Goal: Task Accomplishment & Management: Use online tool/utility

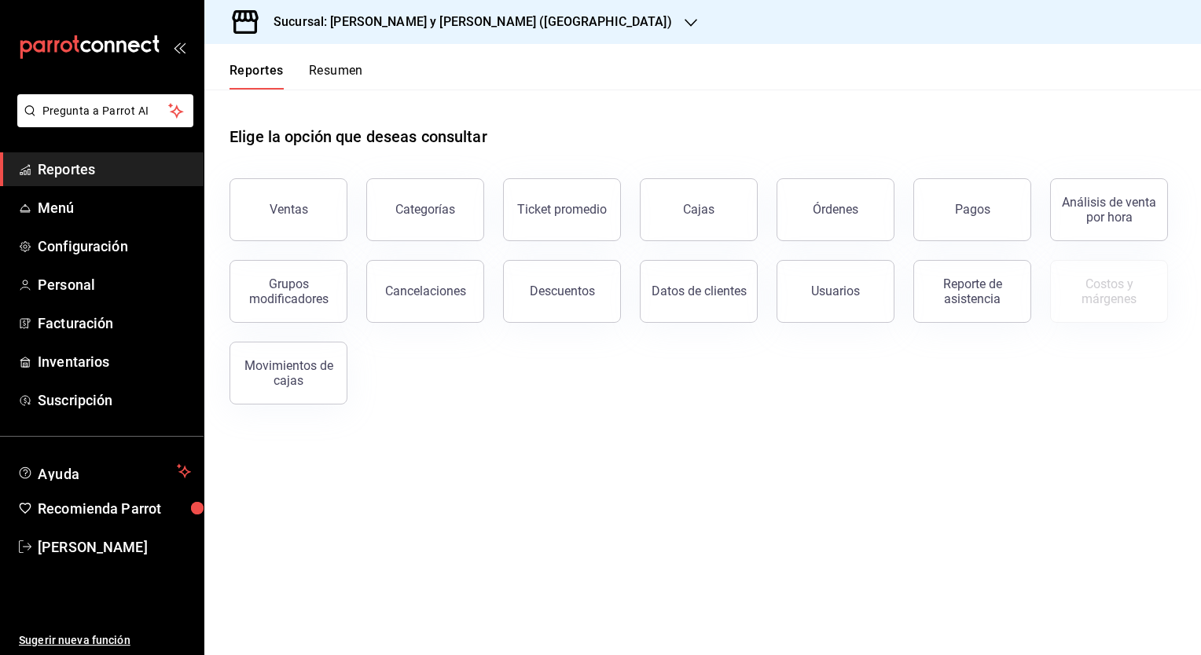
click at [468, 13] on h3 "Sucursal: [PERSON_NAME] y [PERSON_NAME] ([GEOGRAPHIC_DATA])" at bounding box center [466, 22] width 411 height 19
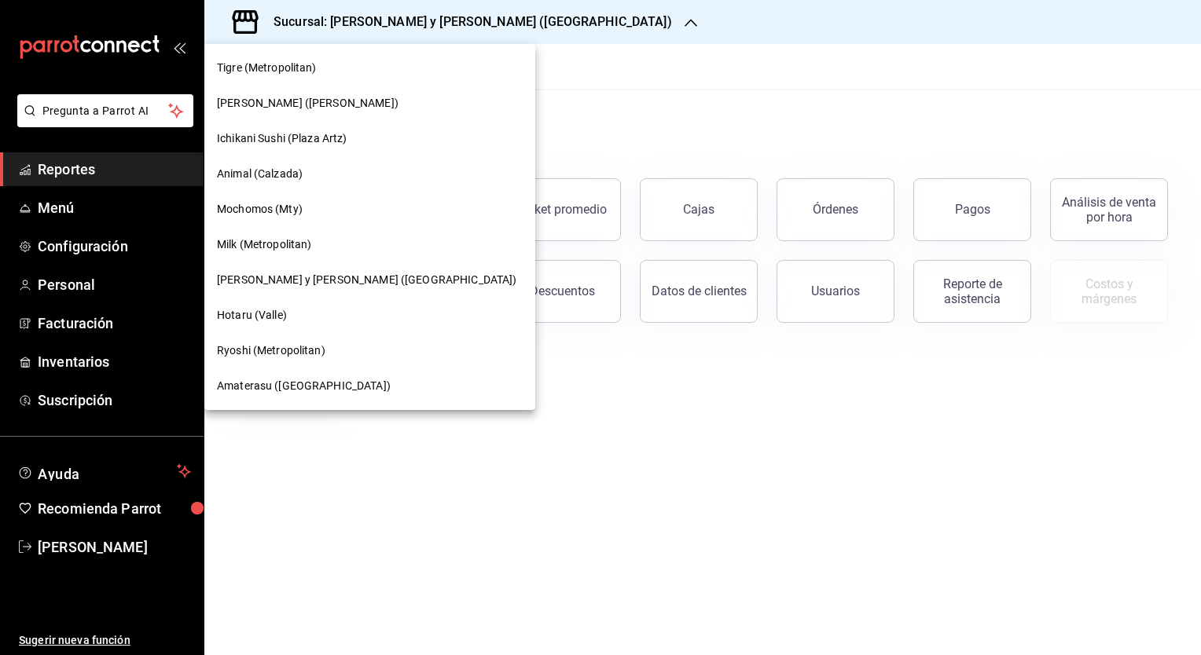
click at [277, 388] on span "Amaterasu ([GEOGRAPHIC_DATA])" at bounding box center [304, 386] width 174 height 17
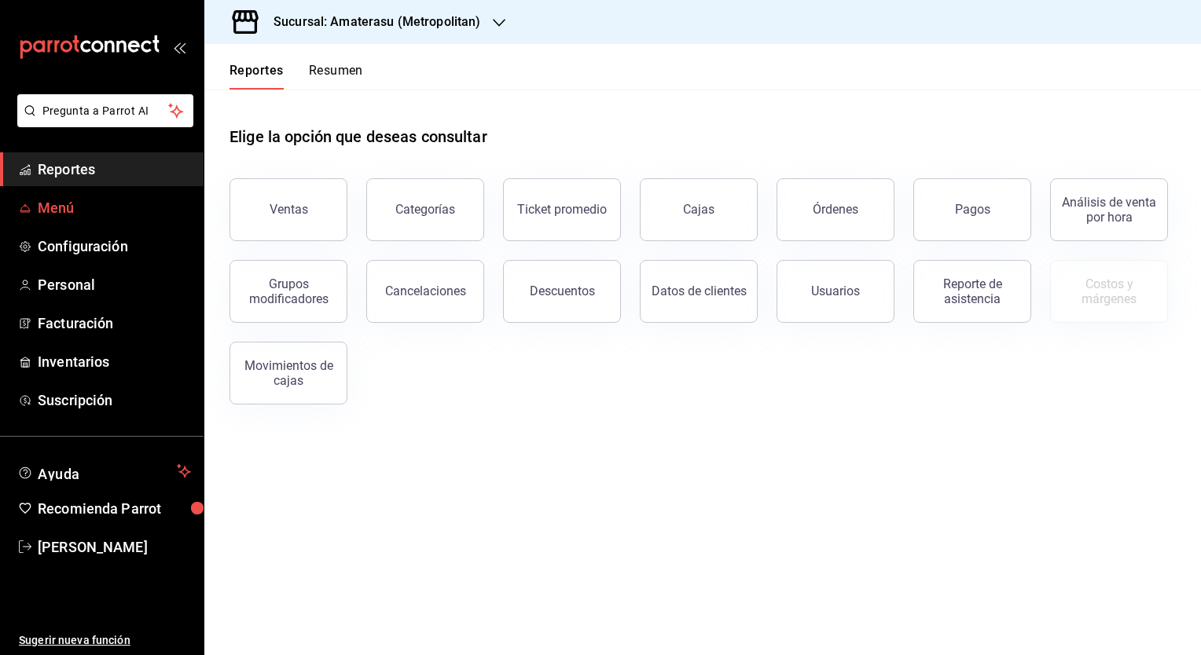
click at [59, 206] on span "Menú" at bounding box center [114, 207] width 153 height 21
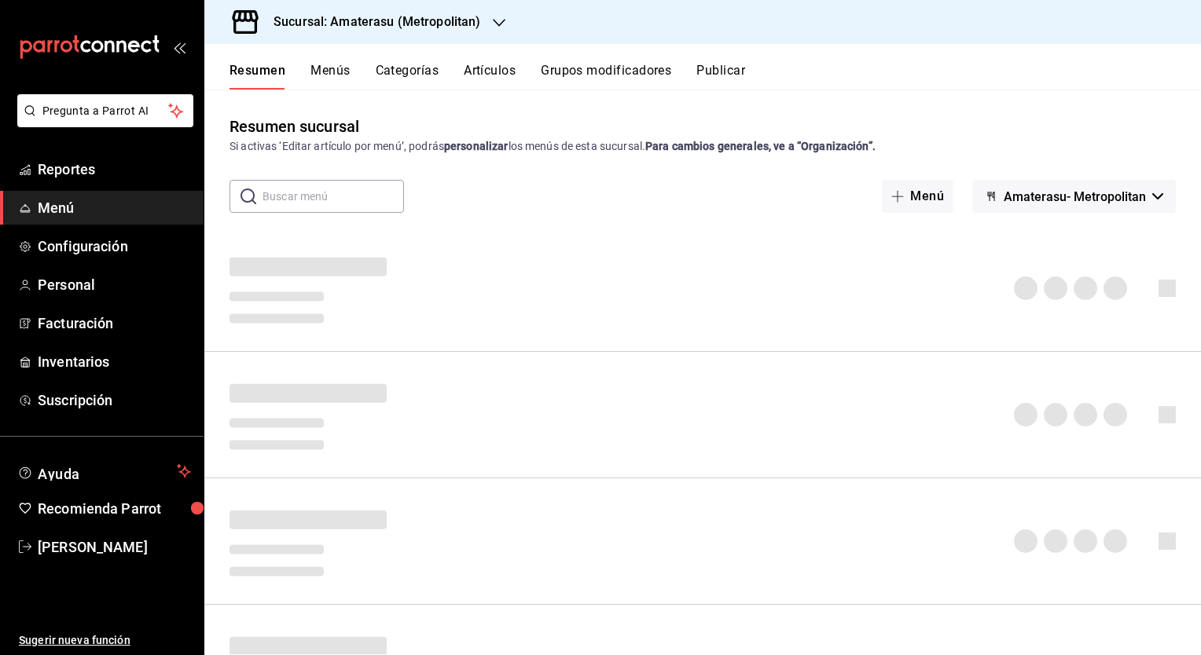
click at [501, 64] on button "Artículos" at bounding box center [490, 76] width 52 height 27
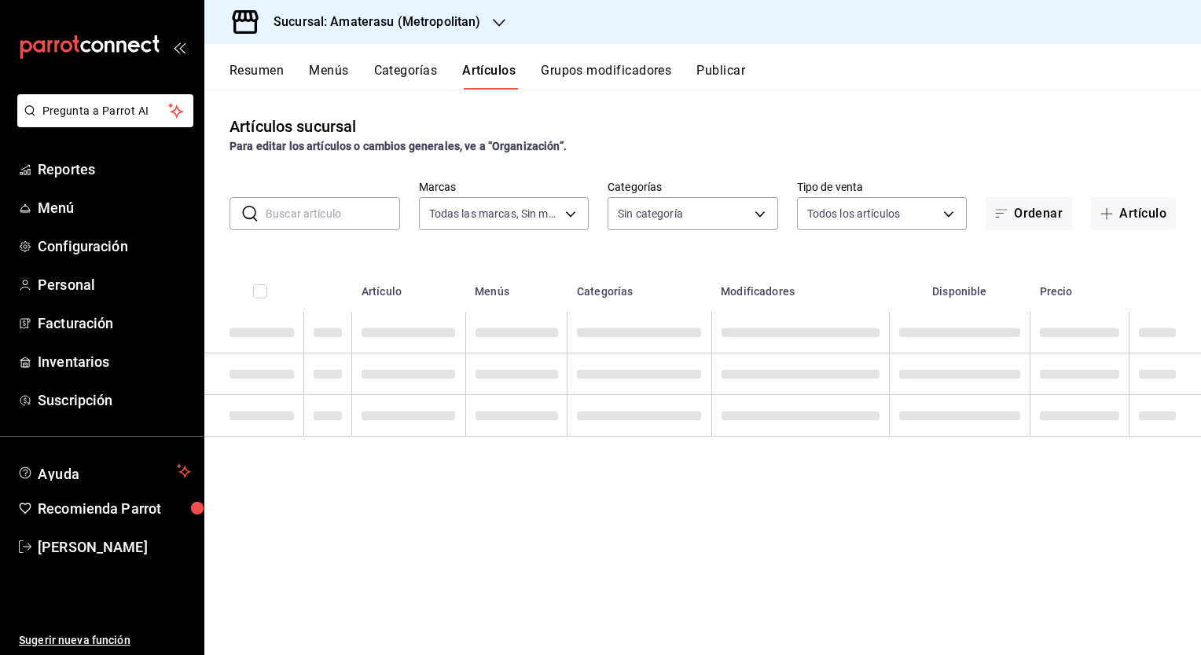
type input "e4cd7fcb-d45b-43ae-a99f-ad4ccfcd9032,f3afaab8-8c3d-4e49-a299-af9bdf6027b2"
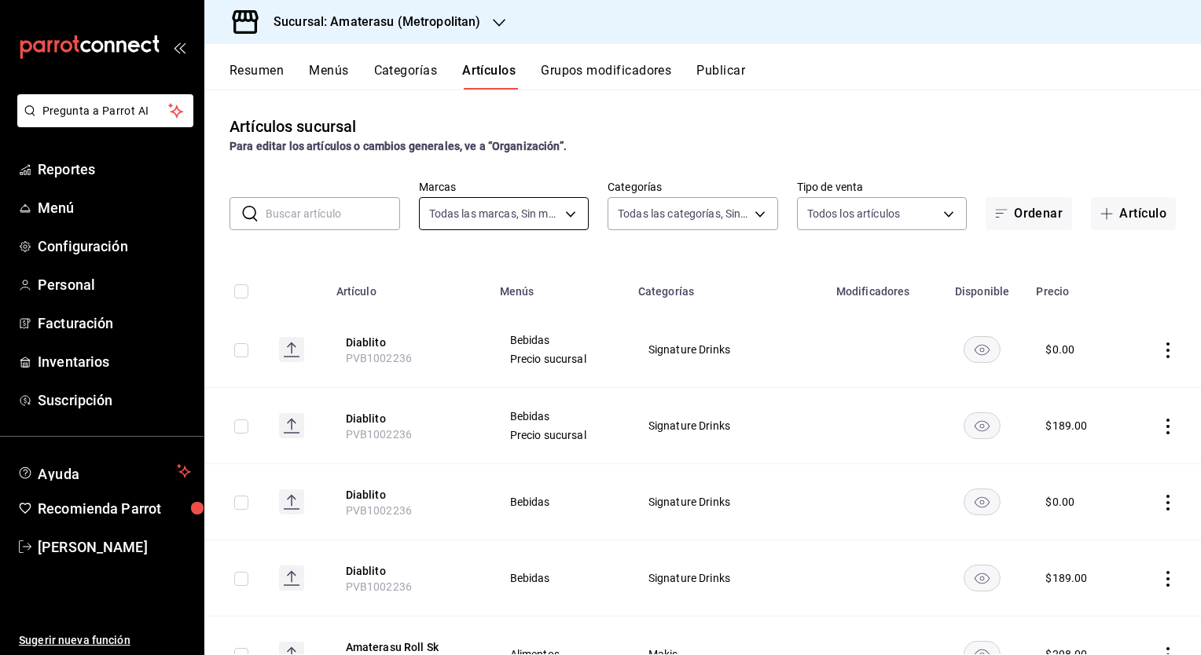
type input "087d9878-8a04-48ff-ab24-0b3ef0fdf69f,f9a59ea1-282a-4f27-8dee-44d2a5bc8fe2,3473a…"
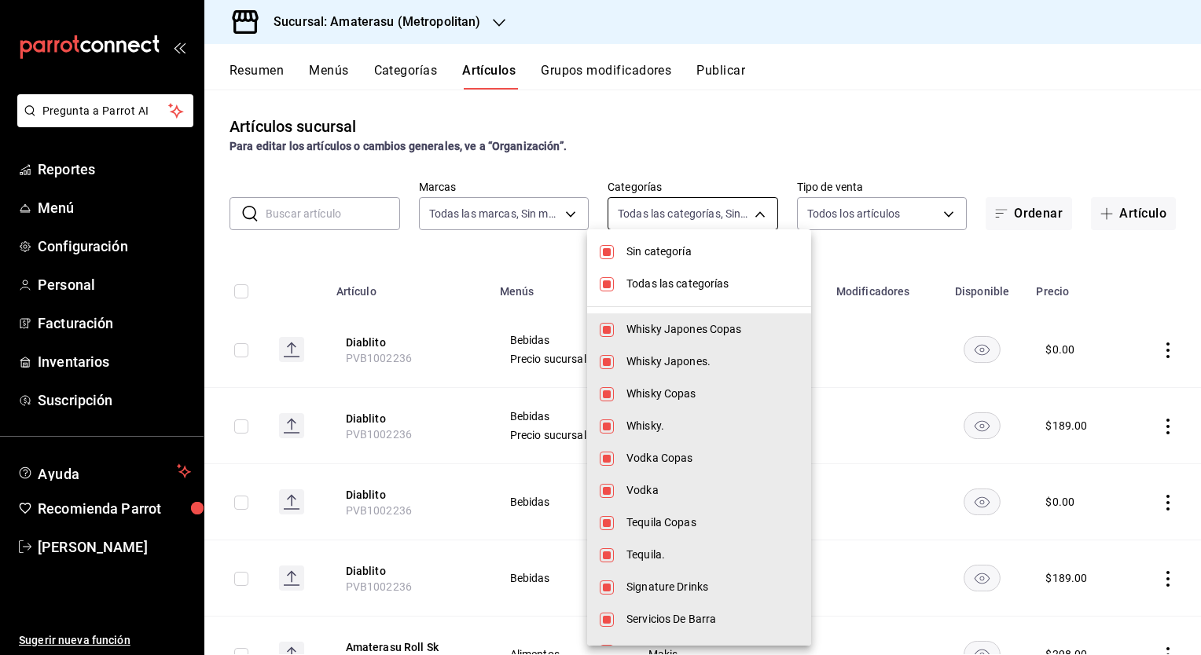
click at [759, 212] on body "Pregunta a Parrot AI Reportes Menú Configuración Personal Facturación Inventari…" at bounding box center [600, 327] width 1201 height 655
click at [609, 251] on input "checkbox" at bounding box center [607, 252] width 14 height 14
checkbox input "false"
click at [611, 284] on input "checkbox" at bounding box center [607, 284] width 14 height 14
checkbox input "false"
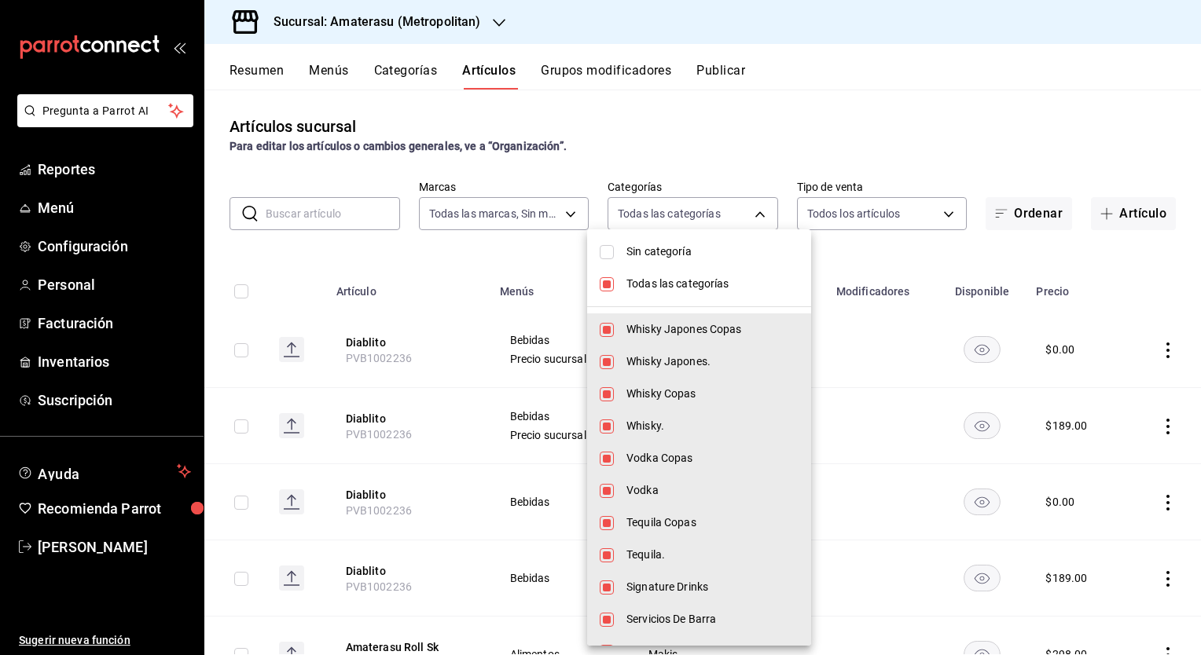
checkbox input "false"
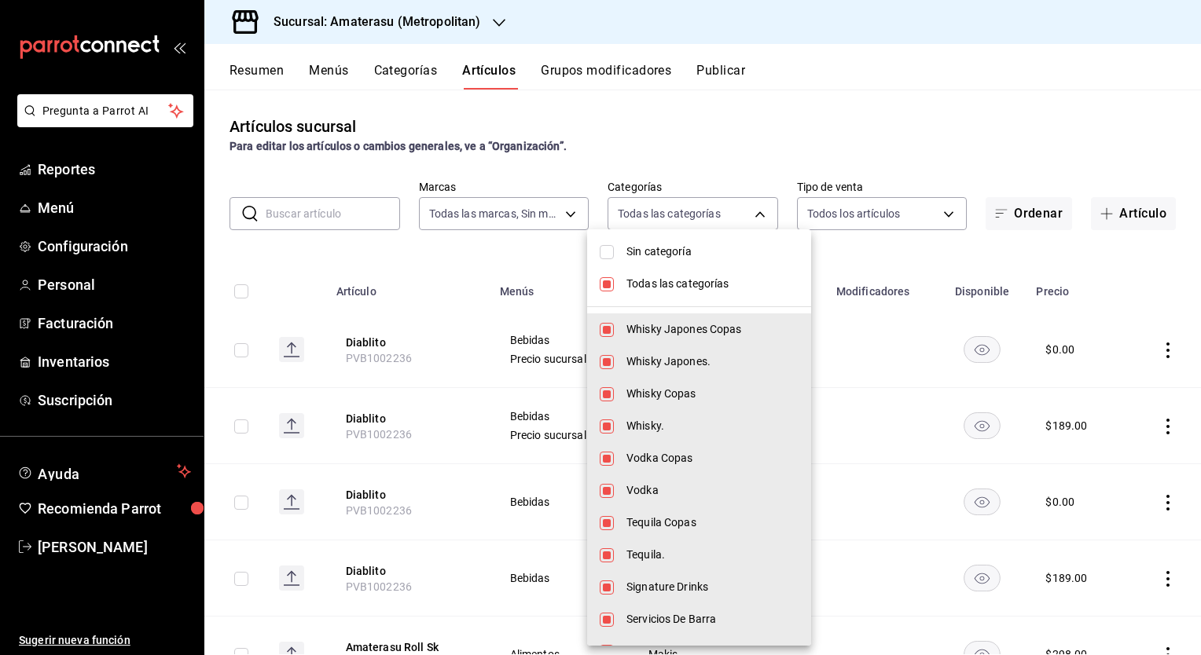
checkbox input "false"
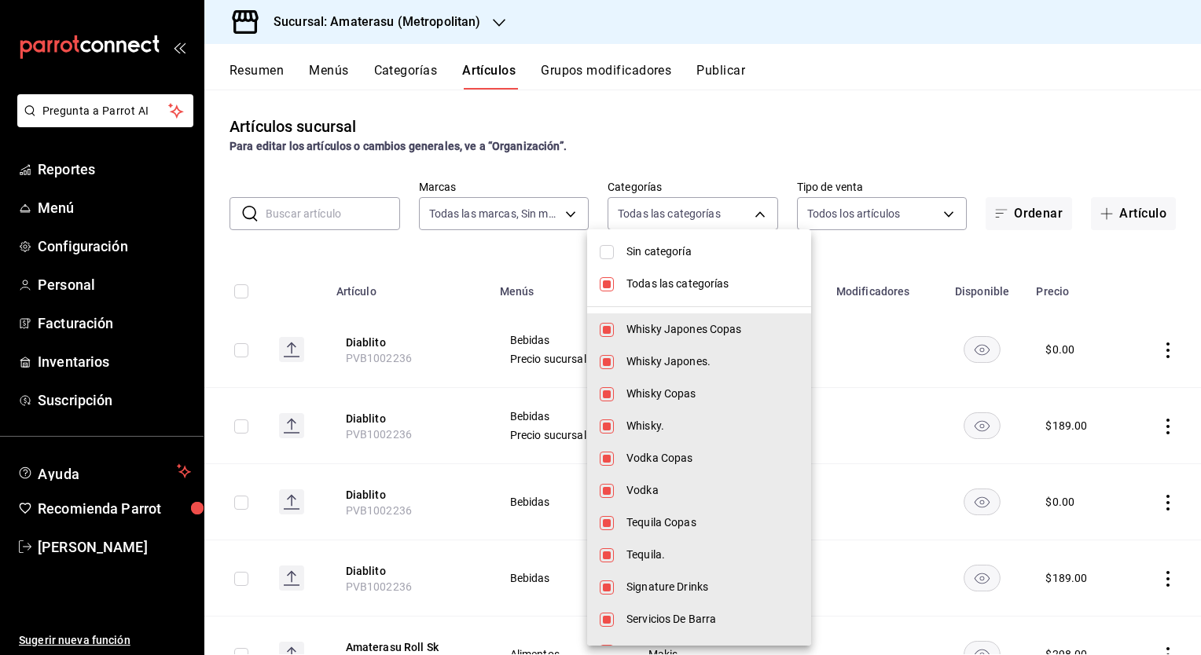
checkbox input "false"
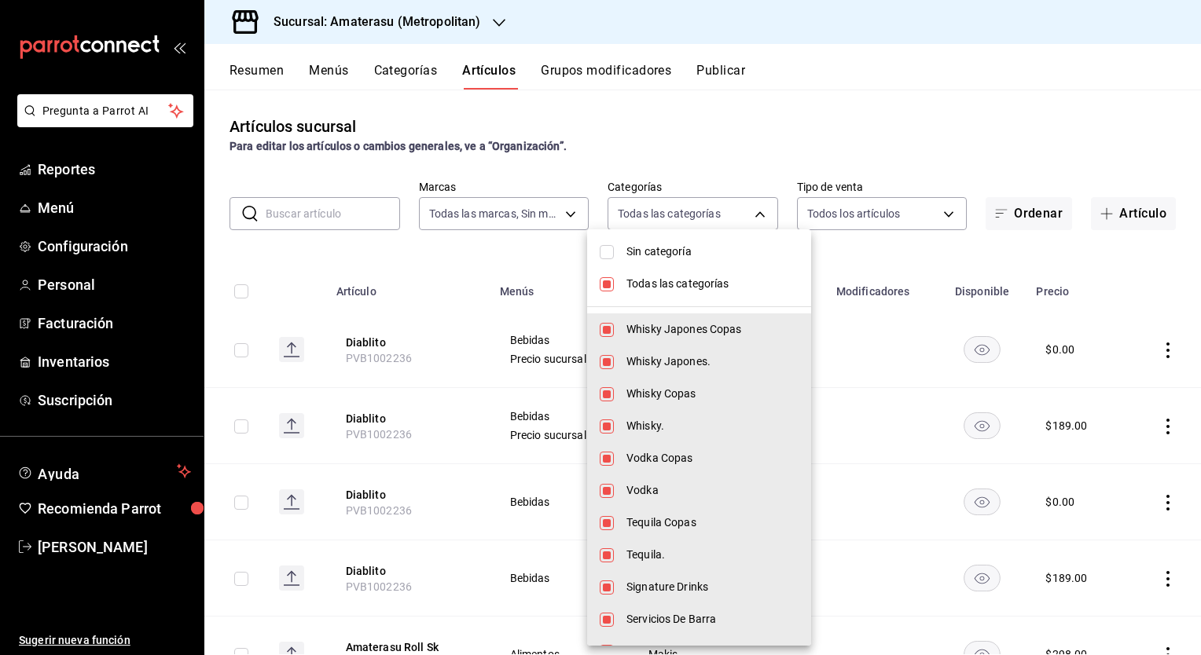
checkbox input "false"
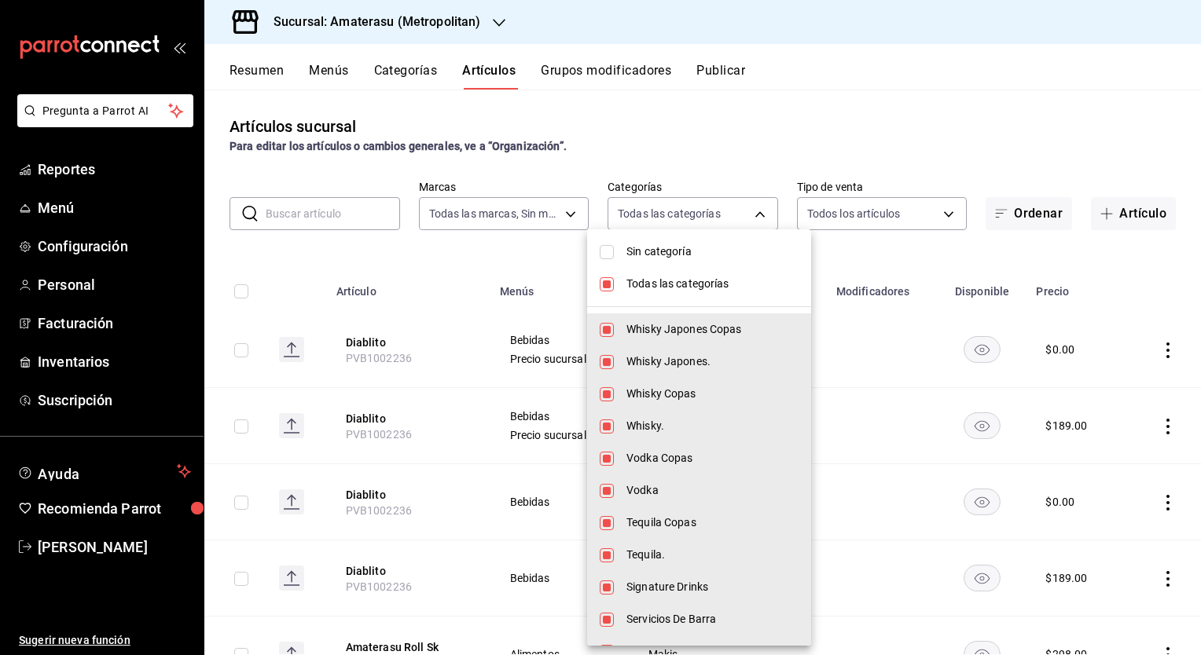
checkbox input "false"
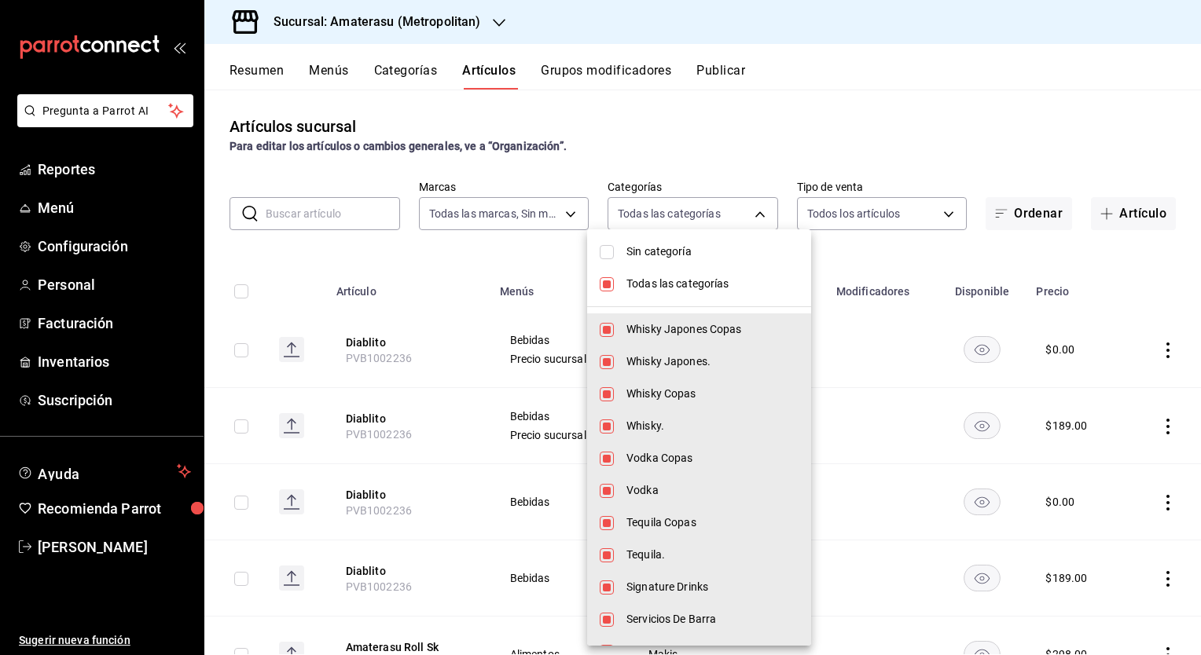
checkbox input "false"
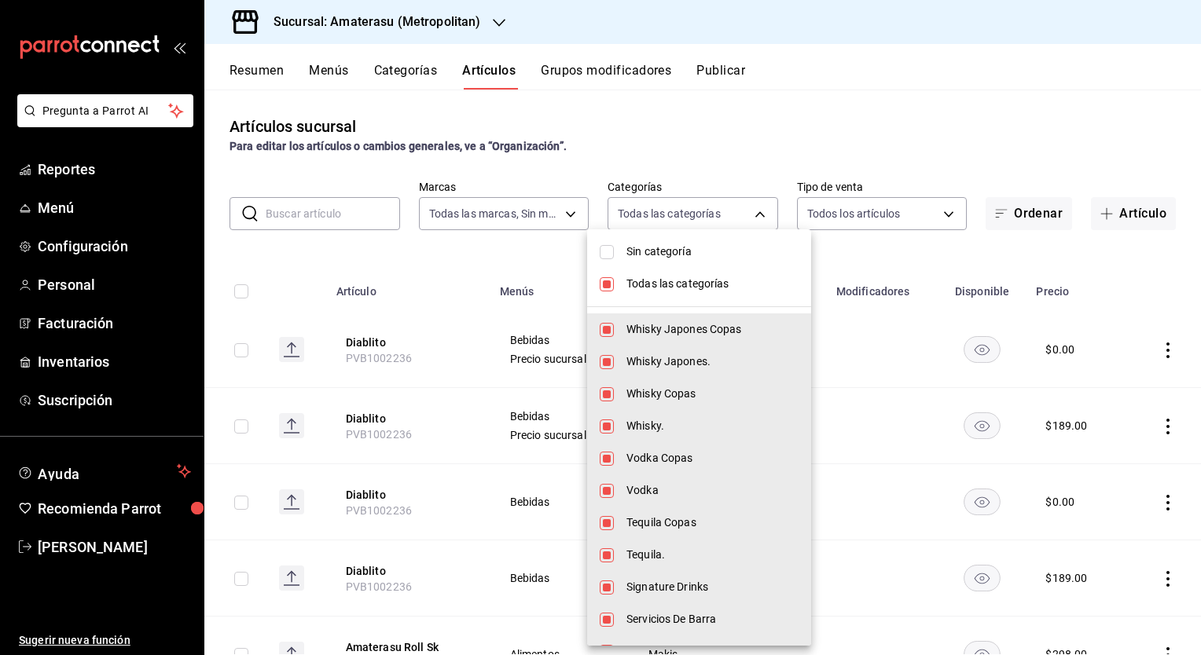
checkbox input "false"
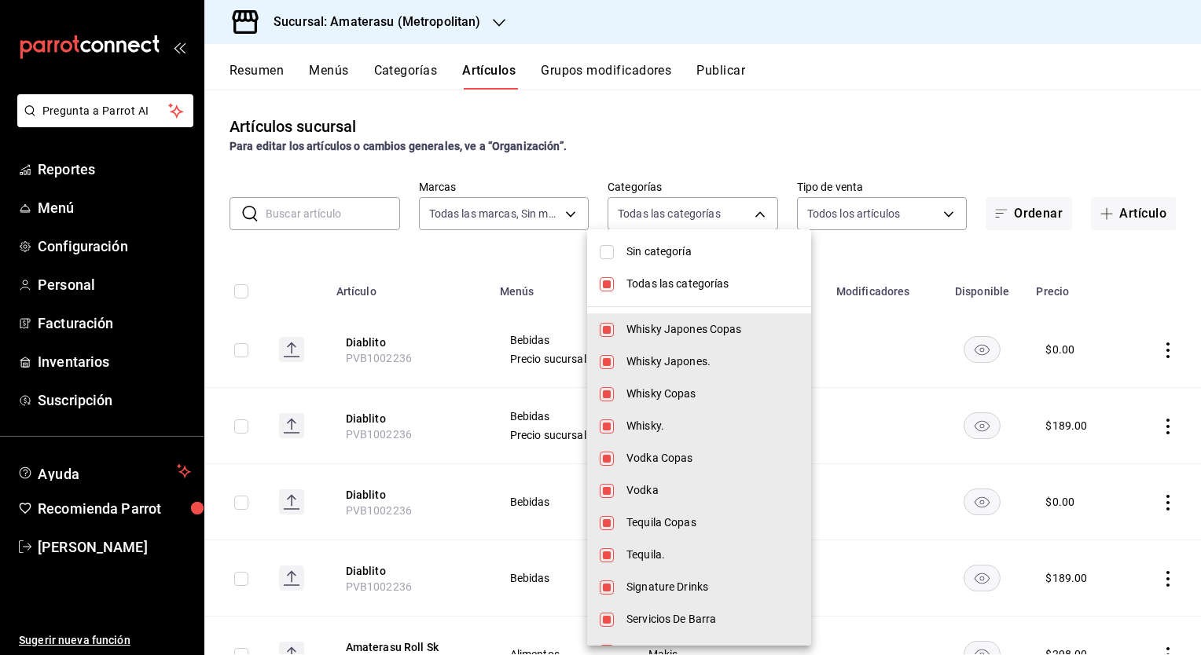
checkbox input "false"
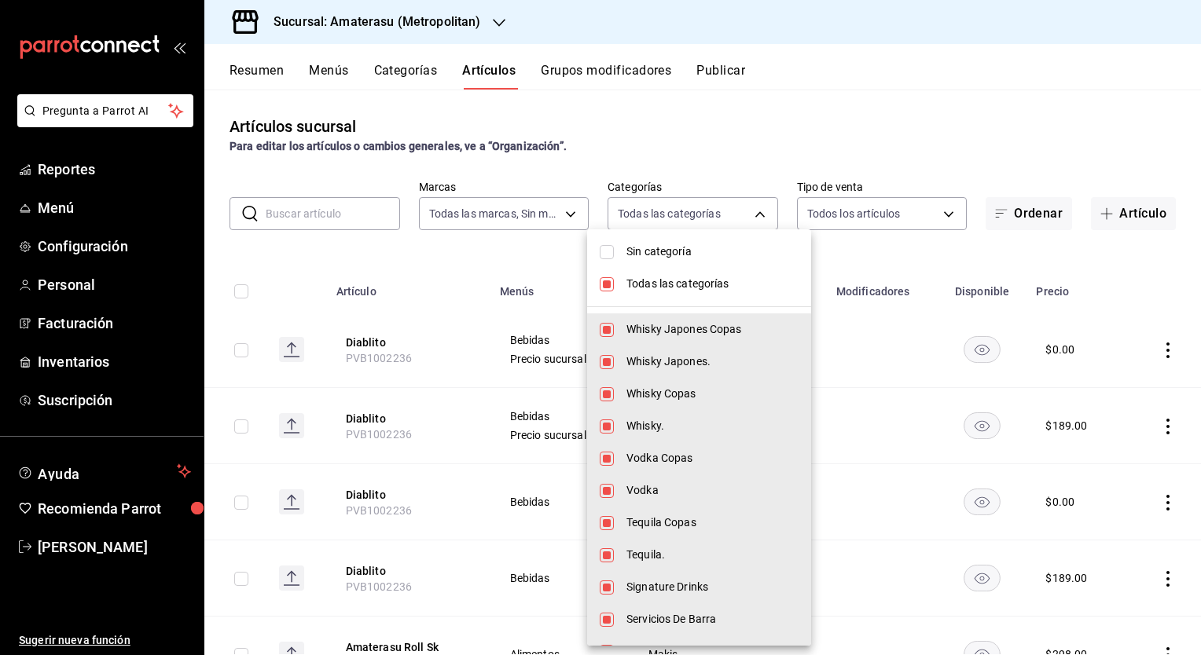
checkbox input "false"
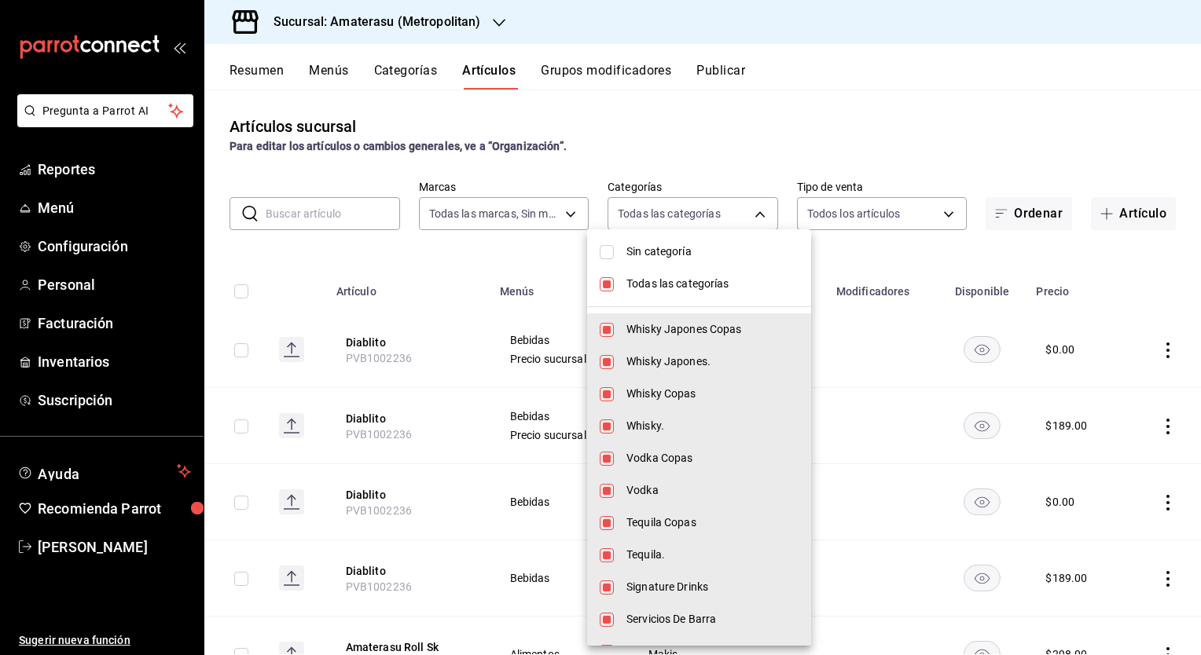
checkbox input "false"
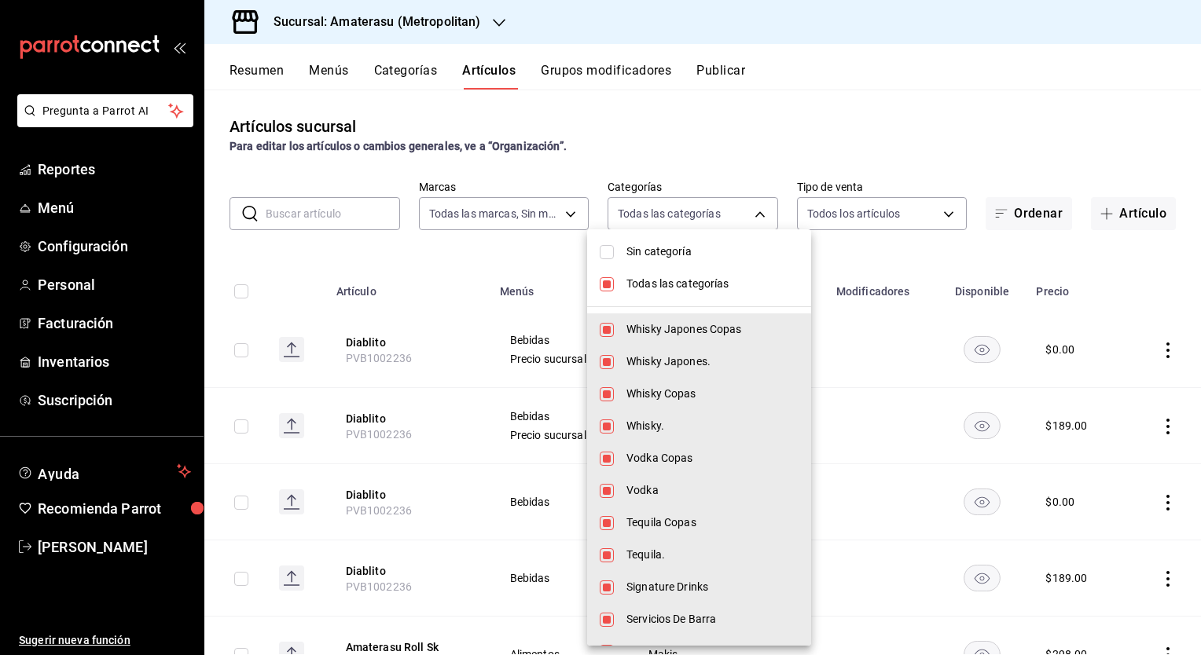
checkbox input "false"
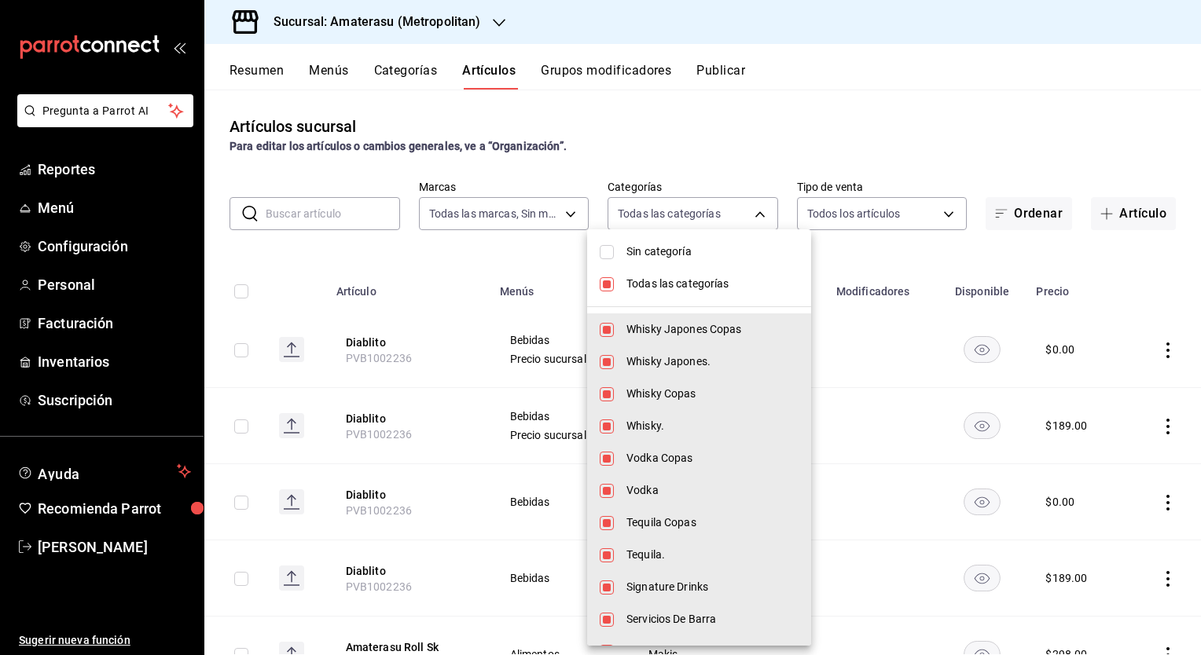
checkbox input "false"
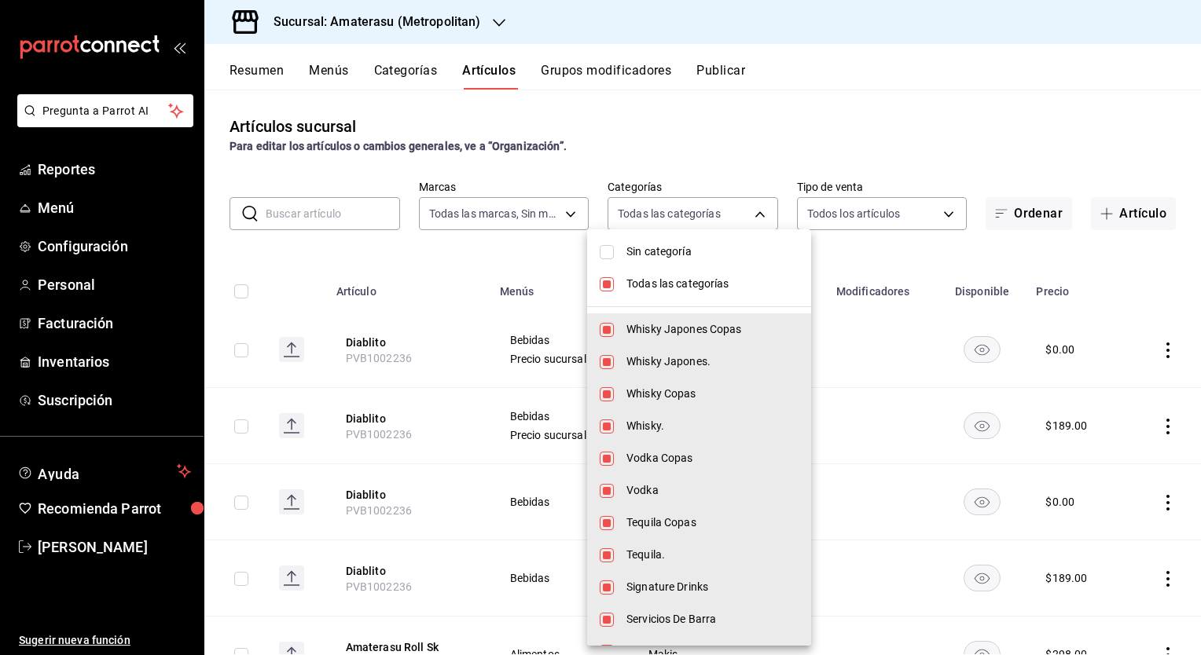
checkbox input "false"
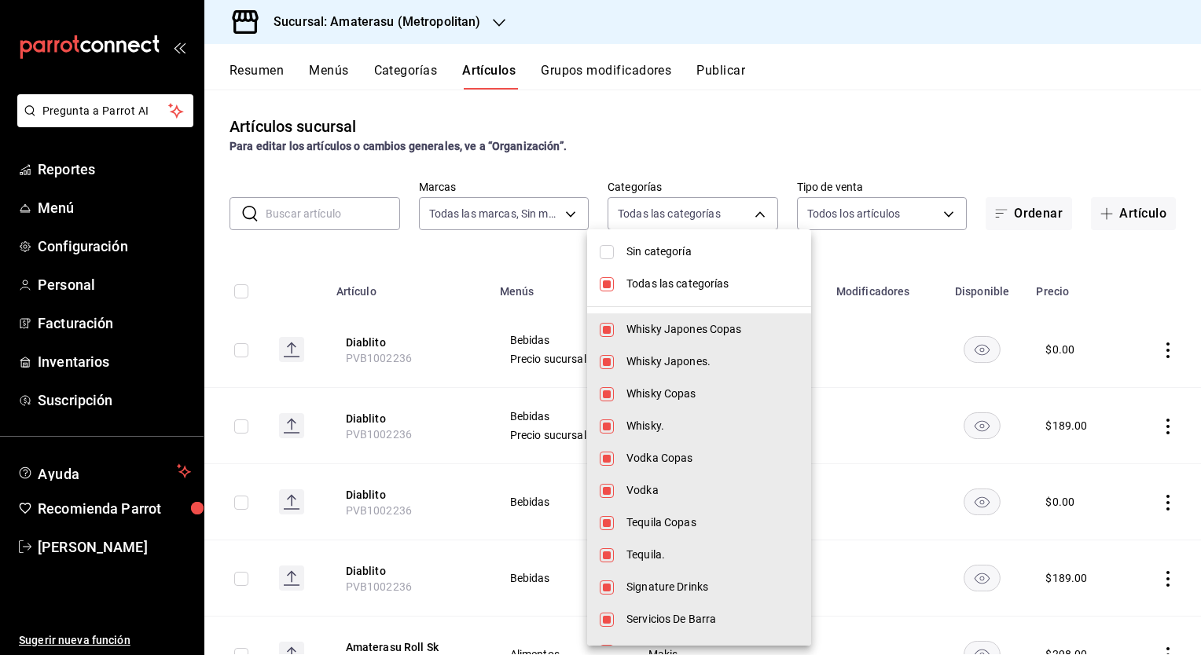
checkbox input "false"
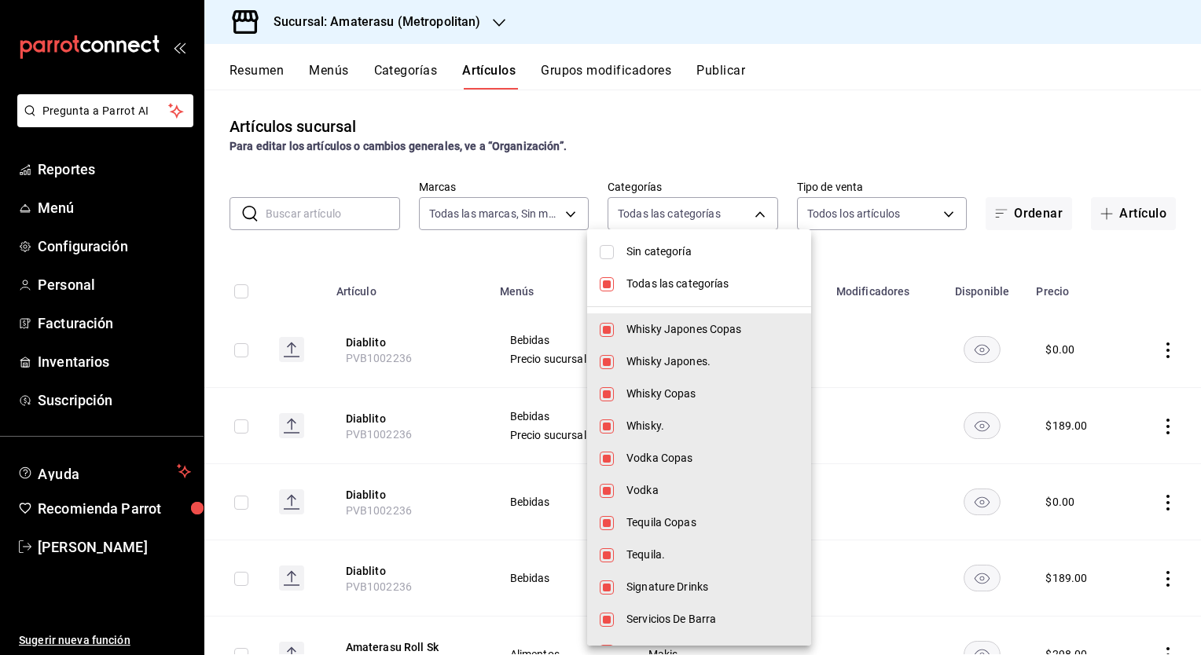
checkbox input "false"
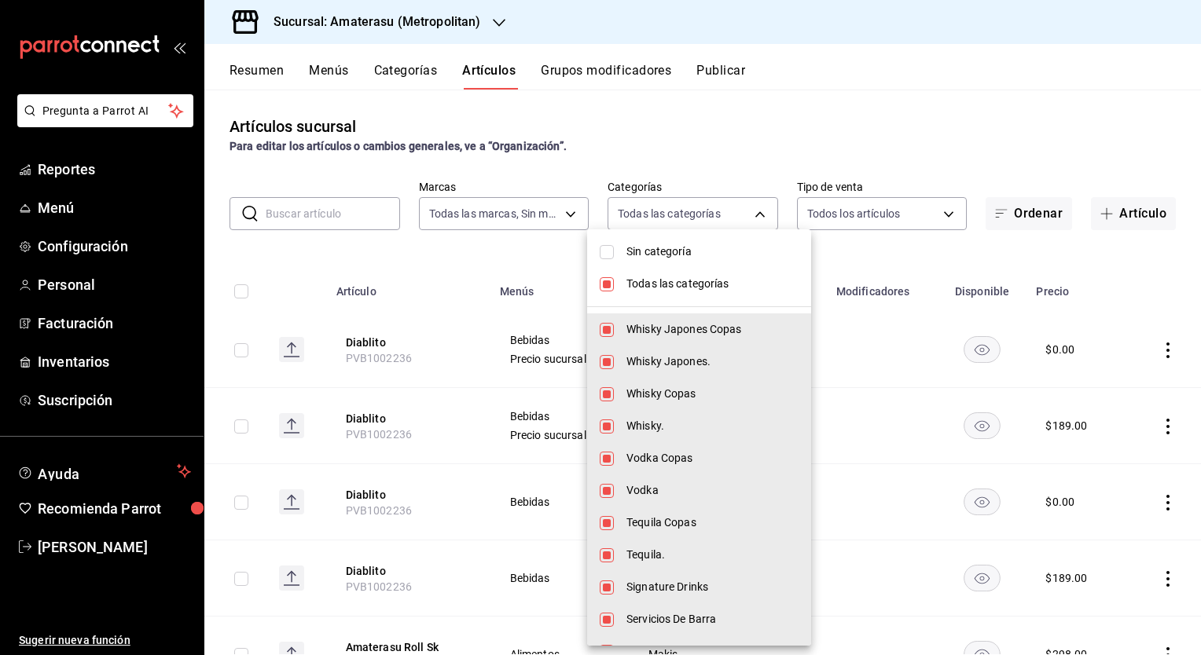
checkbox input "false"
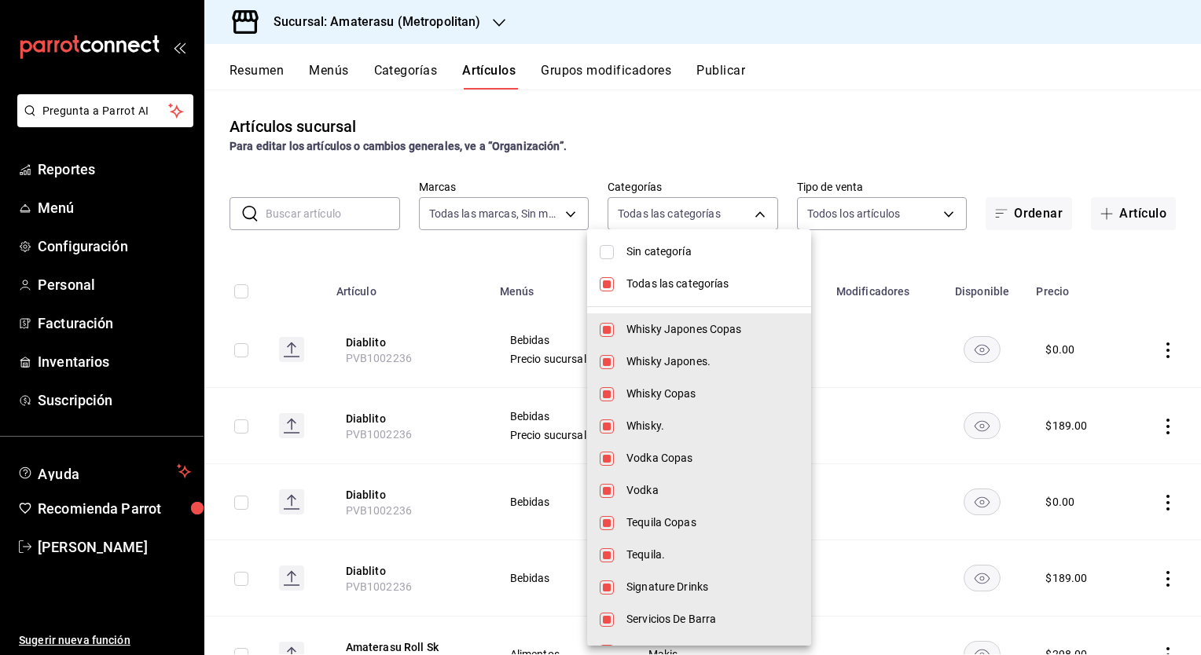
checkbox input "false"
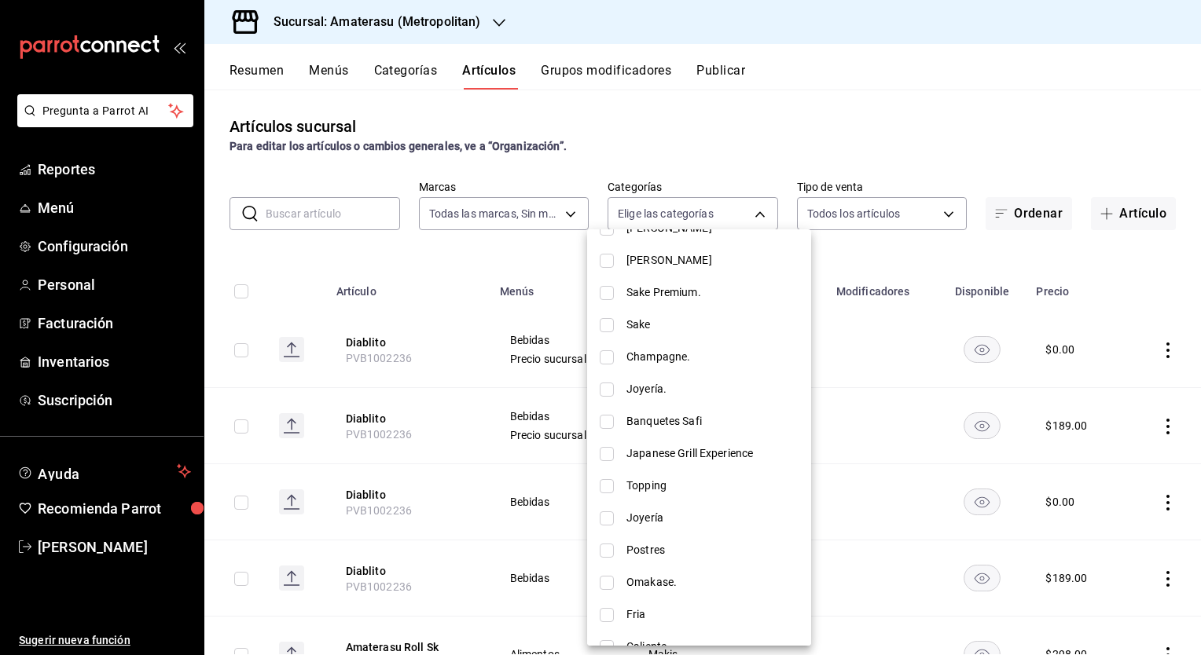
scroll to position [1257, 0]
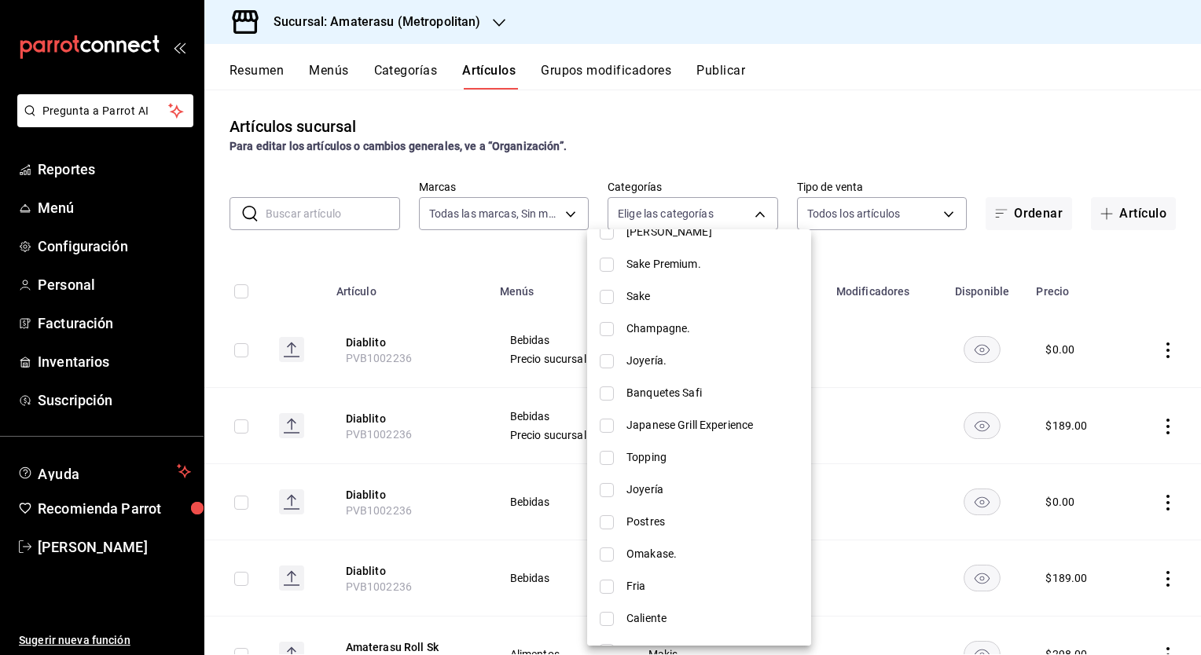
click at [611, 490] on input "checkbox" at bounding box center [607, 490] width 14 height 14
checkbox input "true"
type input "1aa0f1c7-c626-44ce-a99f-af93e6d1e076"
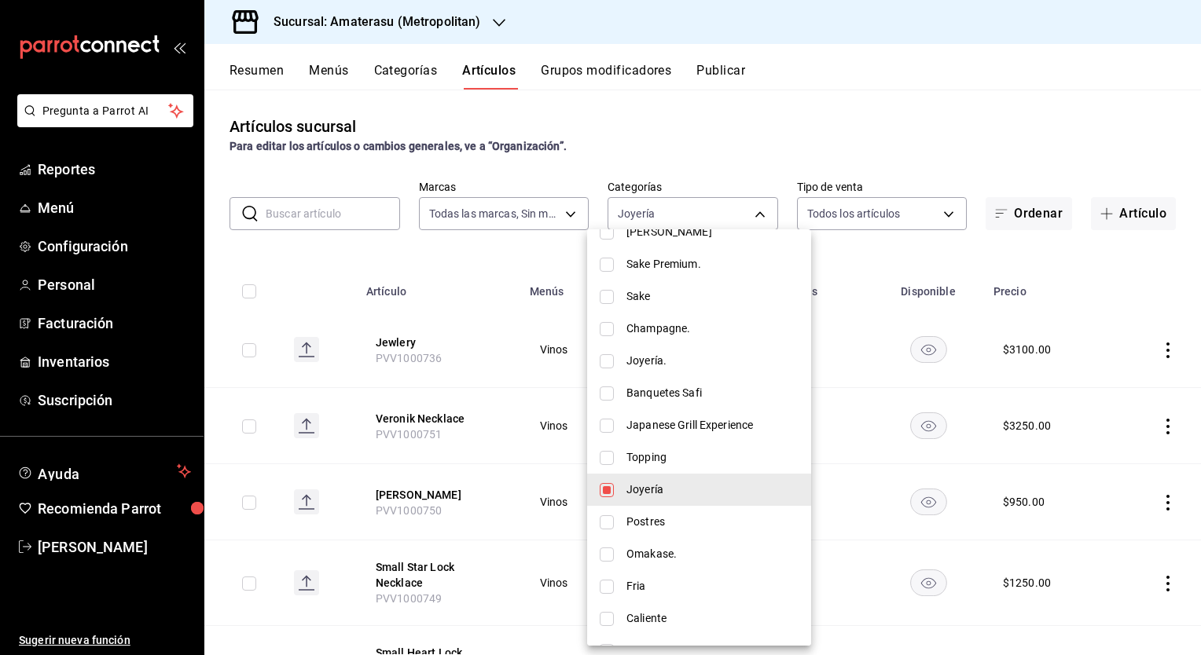
click at [801, 97] on div at bounding box center [600, 327] width 1201 height 655
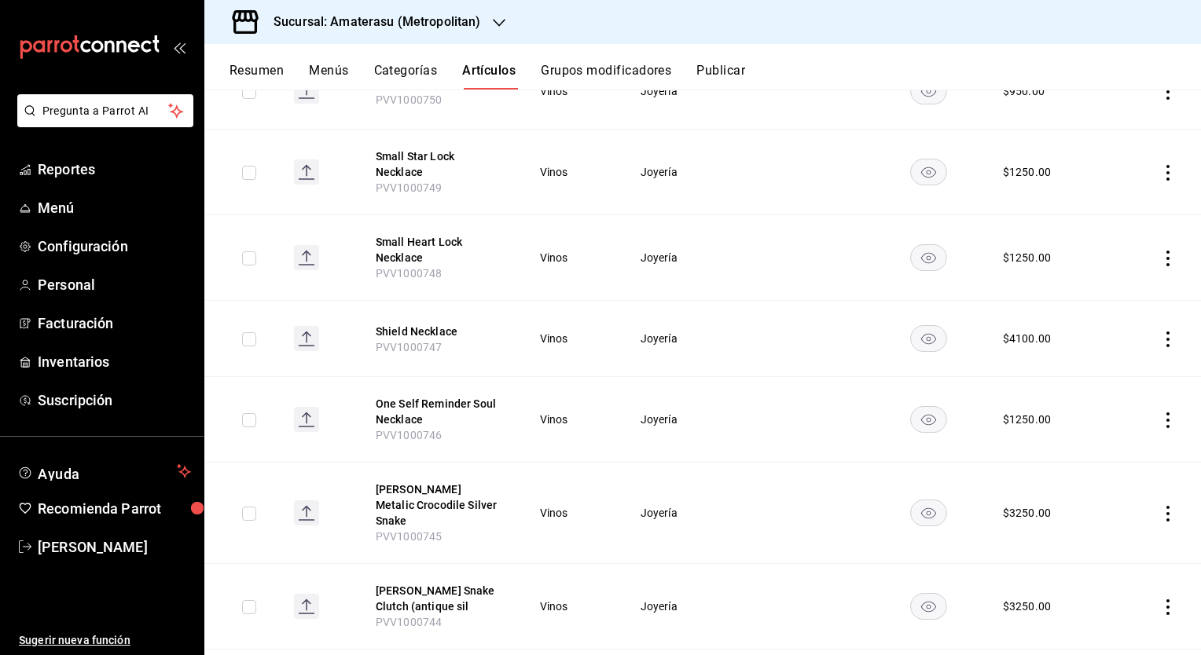
scroll to position [0, 0]
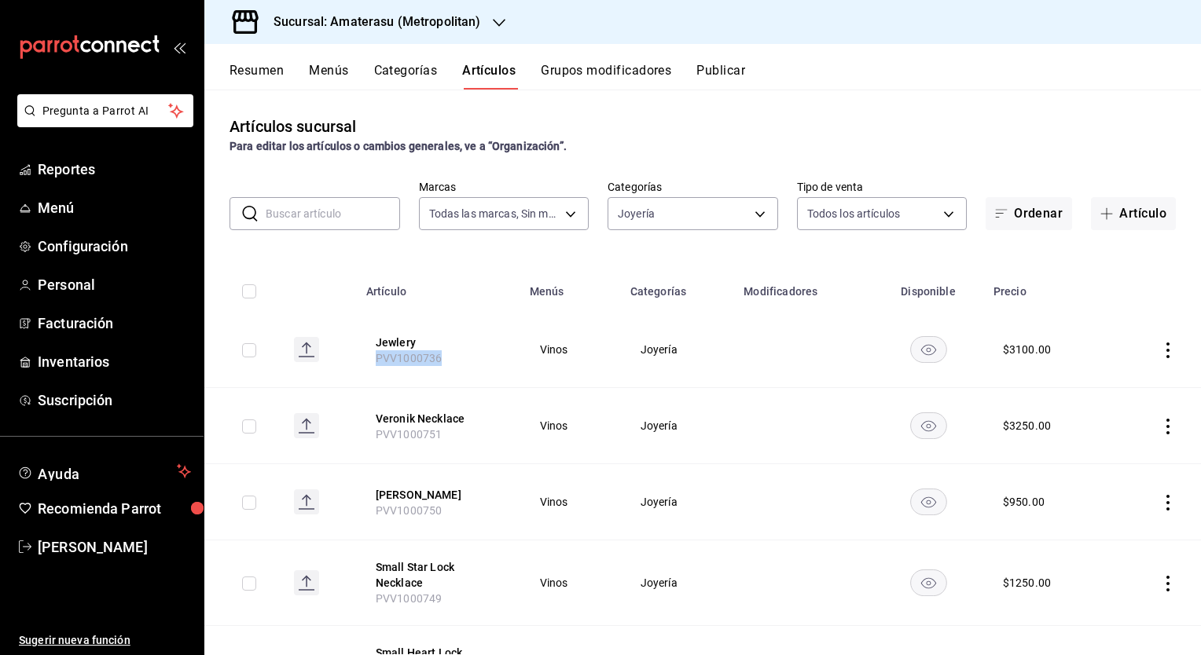
drag, startPoint x: 440, startPoint y: 361, endPoint x: 371, endPoint y: 360, distance: 69.2
click at [371, 360] on th "Jewlery PVV1000736" at bounding box center [438, 350] width 163 height 76
copy span "PVV1000736"
click at [464, 429] on th "Veronik Necklace PVV1000751" at bounding box center [438, 426] width 163 height 76
drag, startPoint x: 431, startPoint y: 436, endPoint x: 359, endPoint y: 435, distance: 71.5
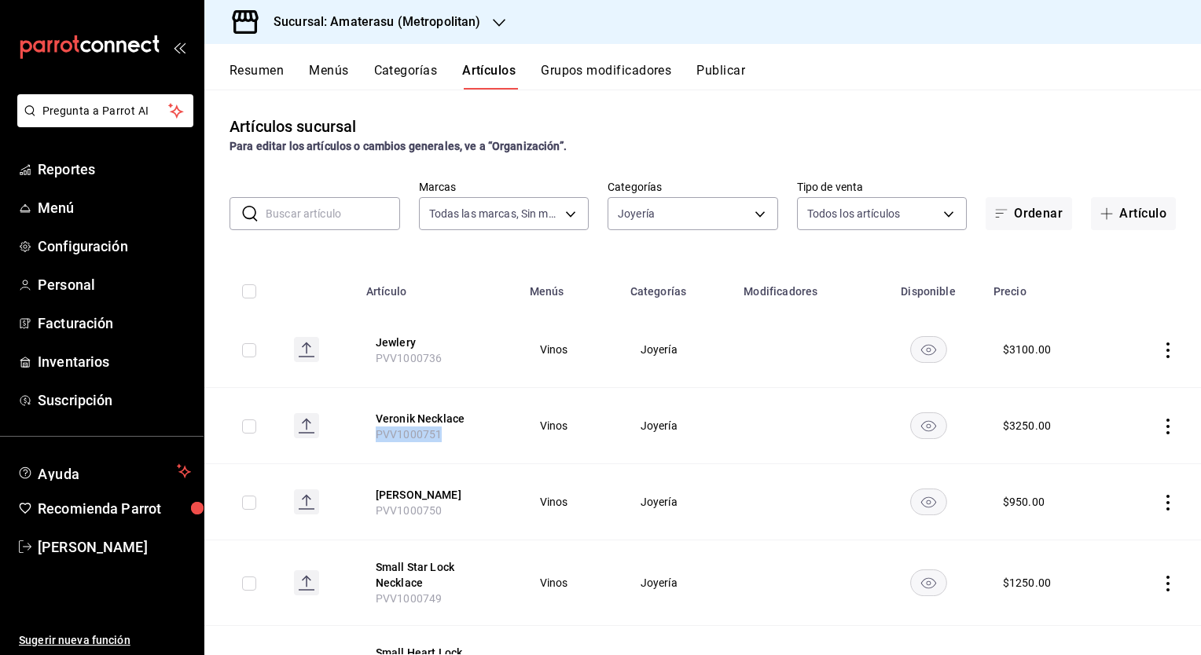
click at [359, 435] on th "Veronik Necklace PVV1000751" at bounding box center [438, 426] width 163 height 76
copy span "PVV1000751"
